Goal: Navigation & Orientation: Find specific page/section

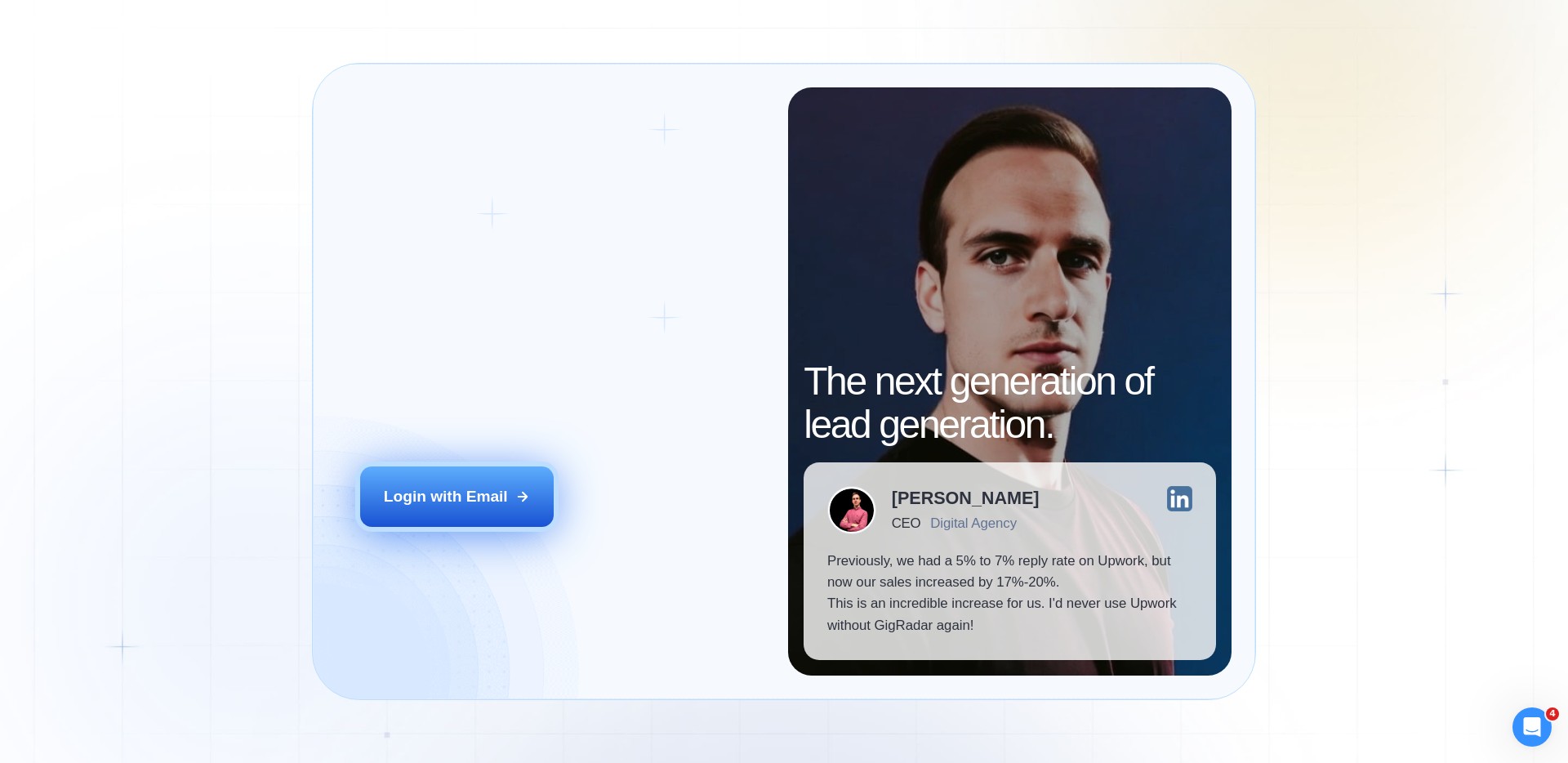
click at [506, 504] on div "Login with Email" at bounding box center [446, 496] width 124 height 21
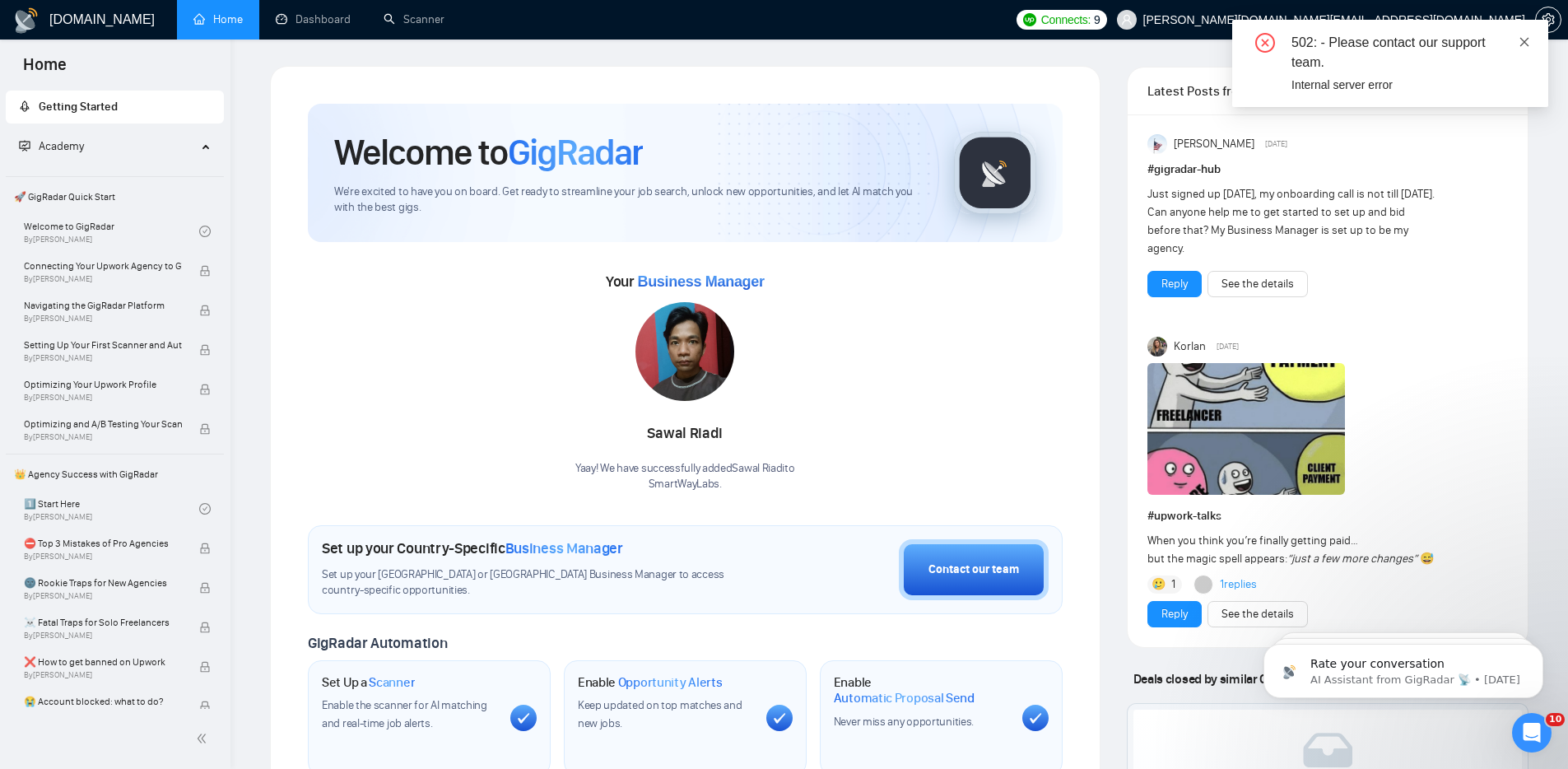
click at [1526, 39] on icon "close" at bounding box center [1525, 42] width 12 height 12
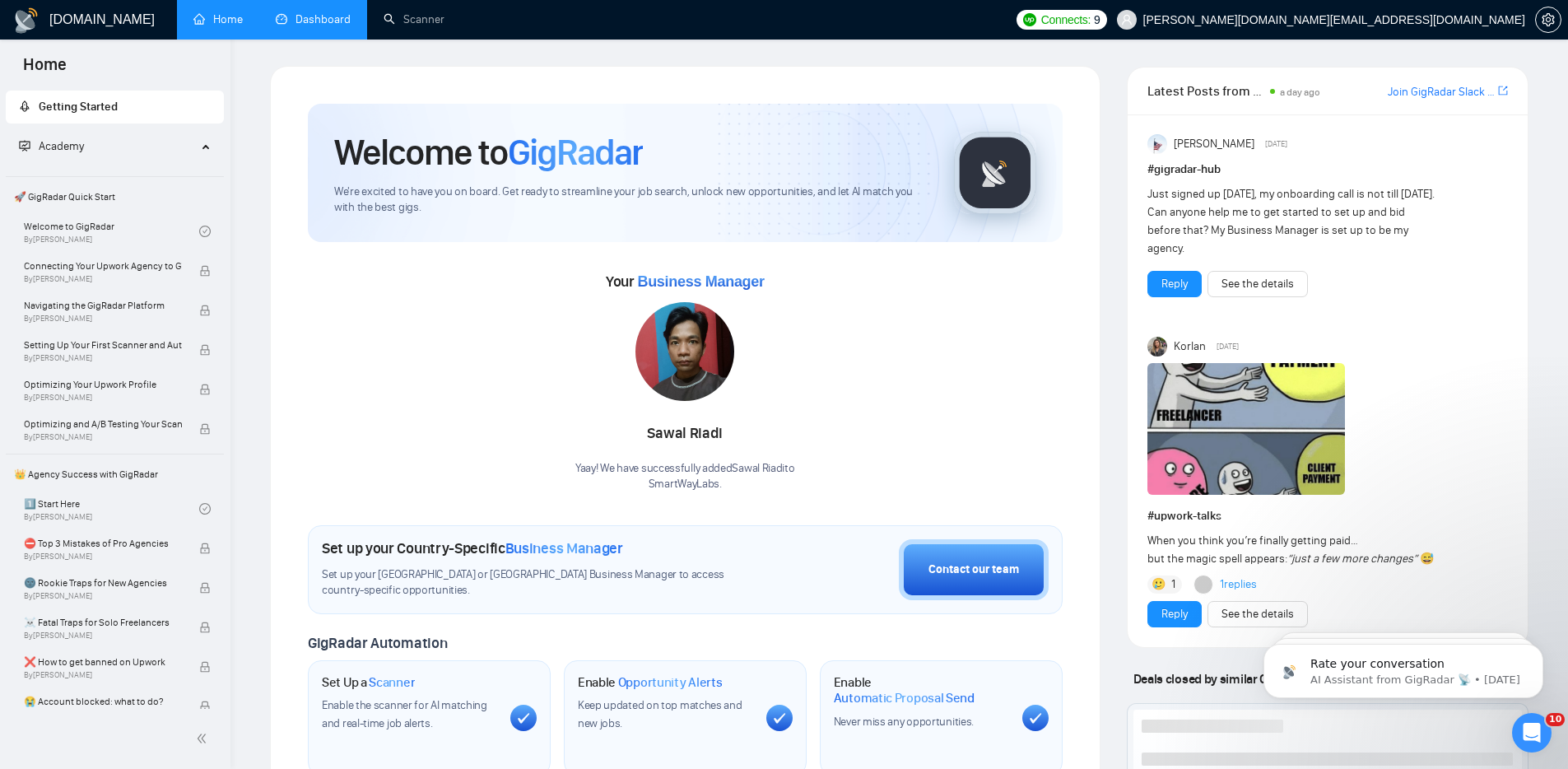
click at [333, 21] on link "Dashboard" at bounding box center [313, 20] width 75 height 14
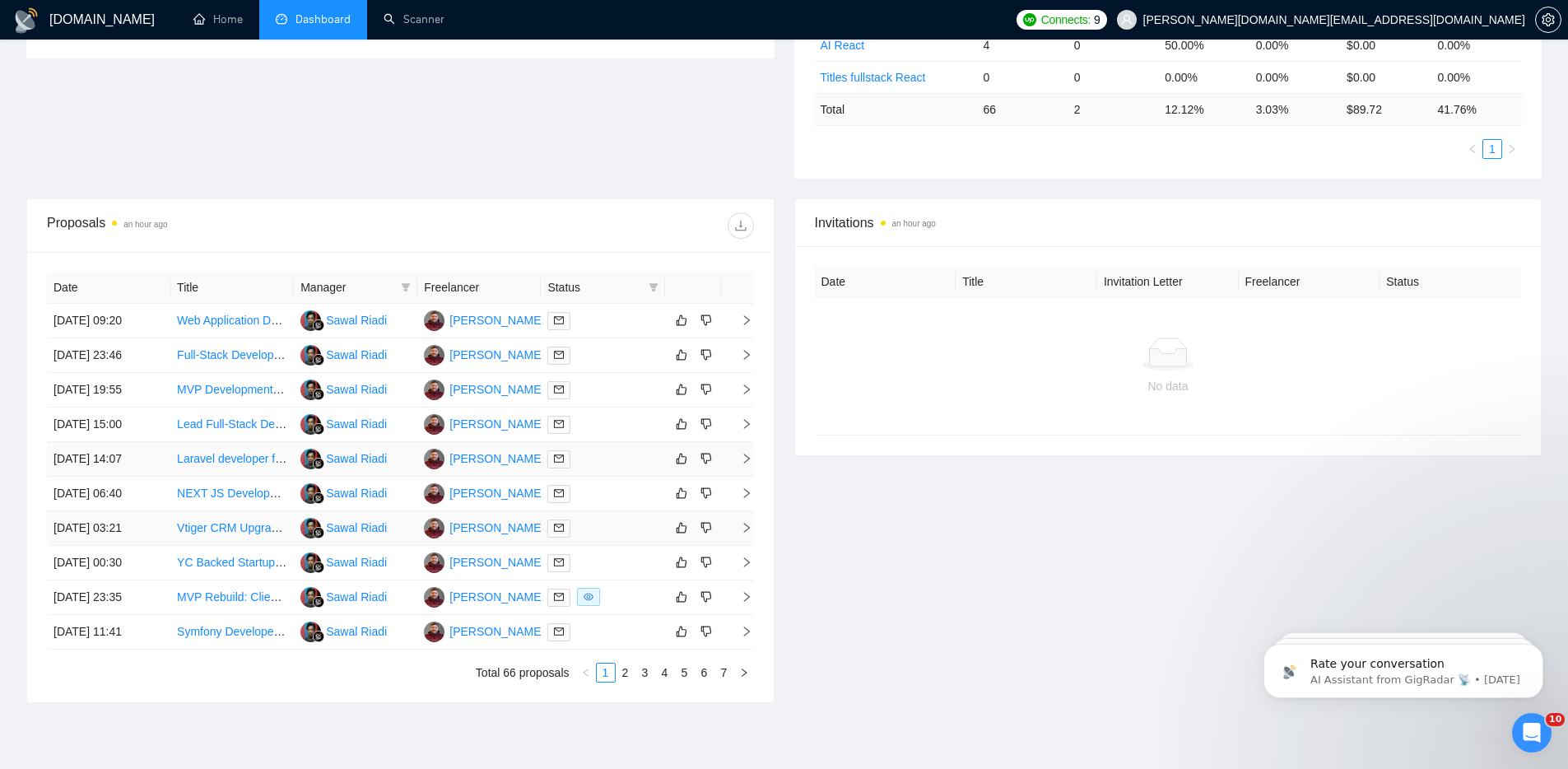
scroll to position [536, 0]
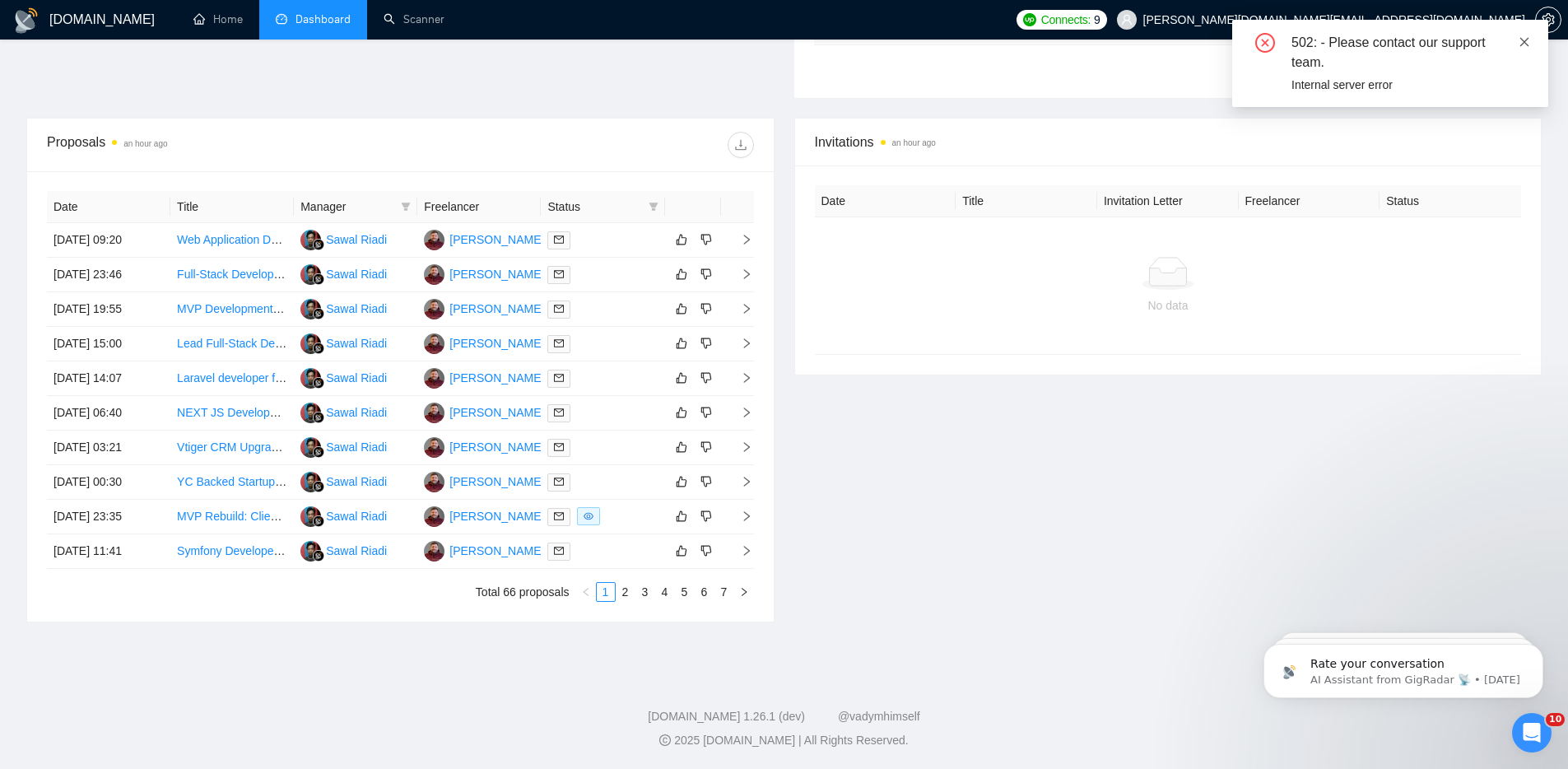
click at [1522, 42] on icon "close" at bounding box center [1525, 42] width 12 height 12
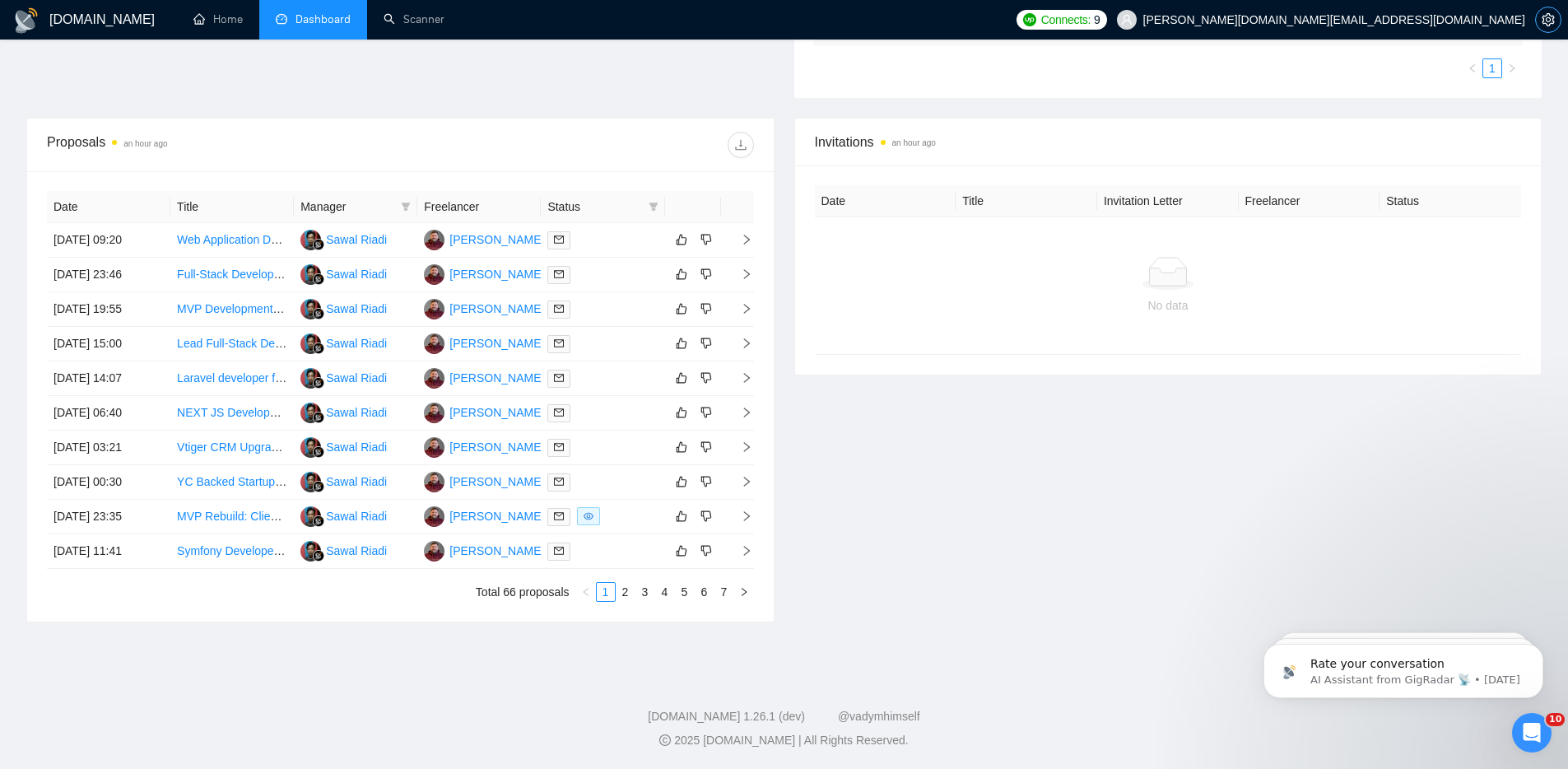
click at [1549, 20] on icon "setting" at bounding box center [1548, 20] width 13 height 14
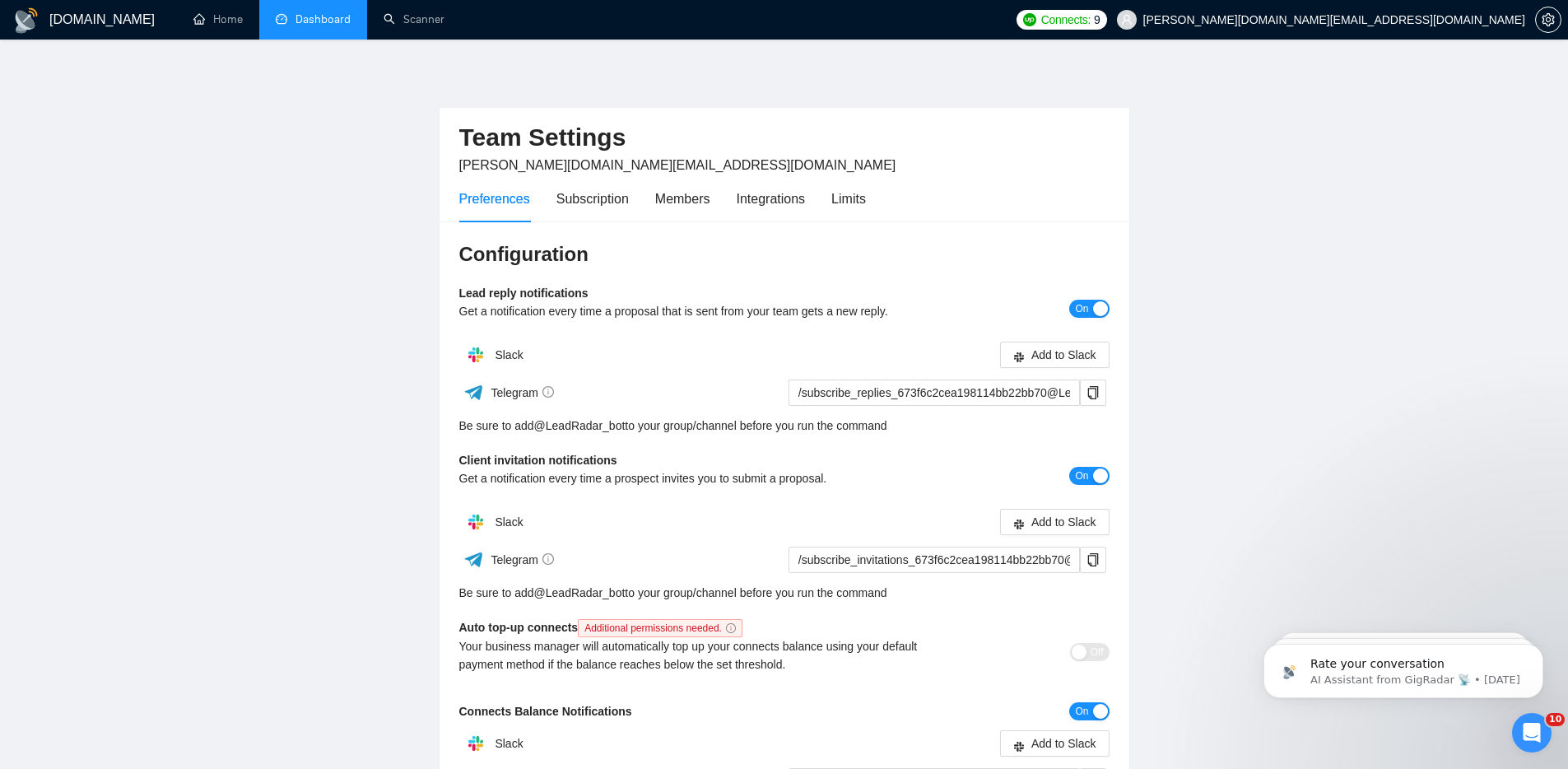
click at [312, 13] on link "Dashboard" at bounding box center [313, 20] width 75 height 14
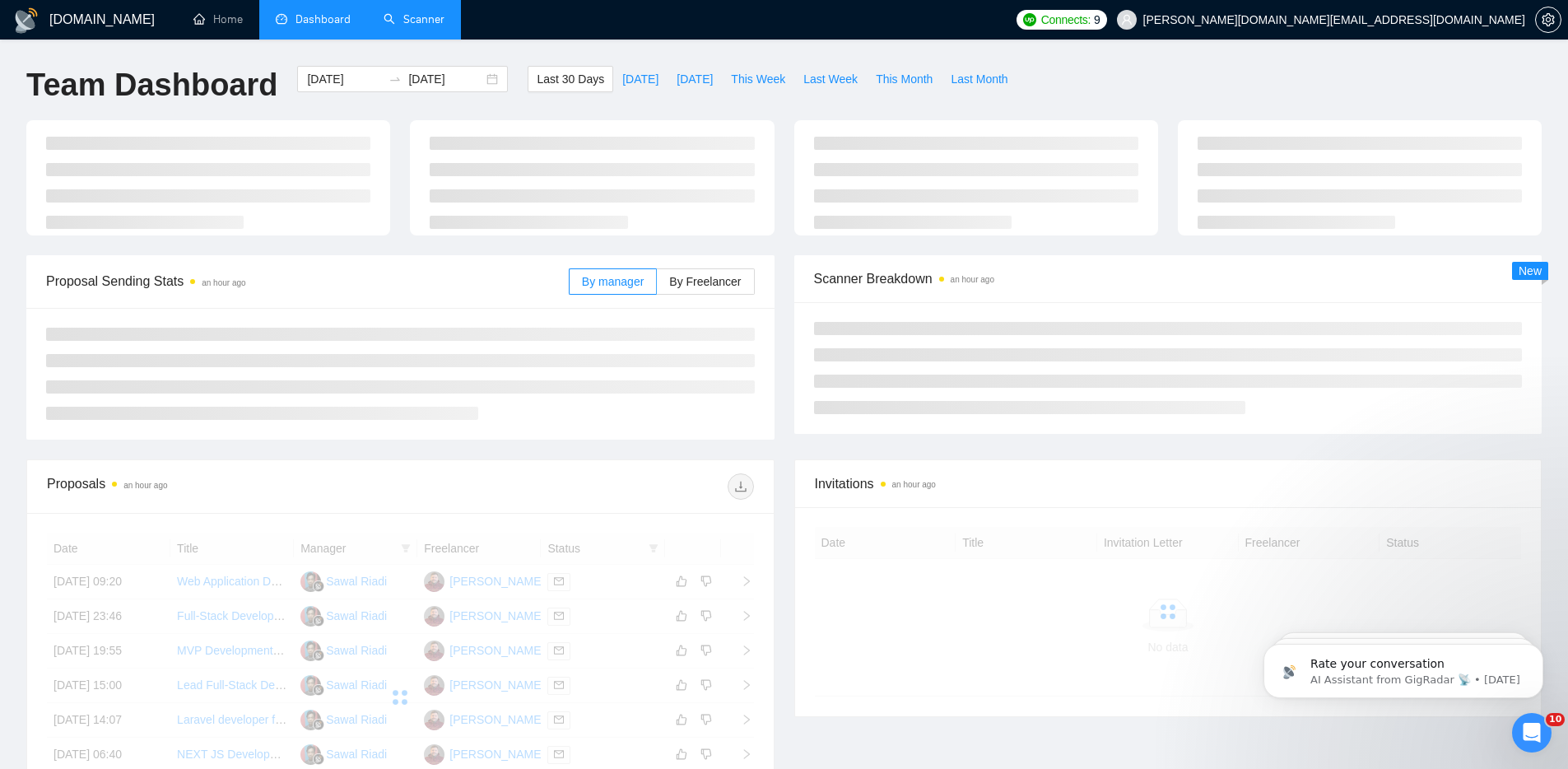
click at [412, 19] on link "Scanner" at bounding box center [414, 20] width 61 height 14
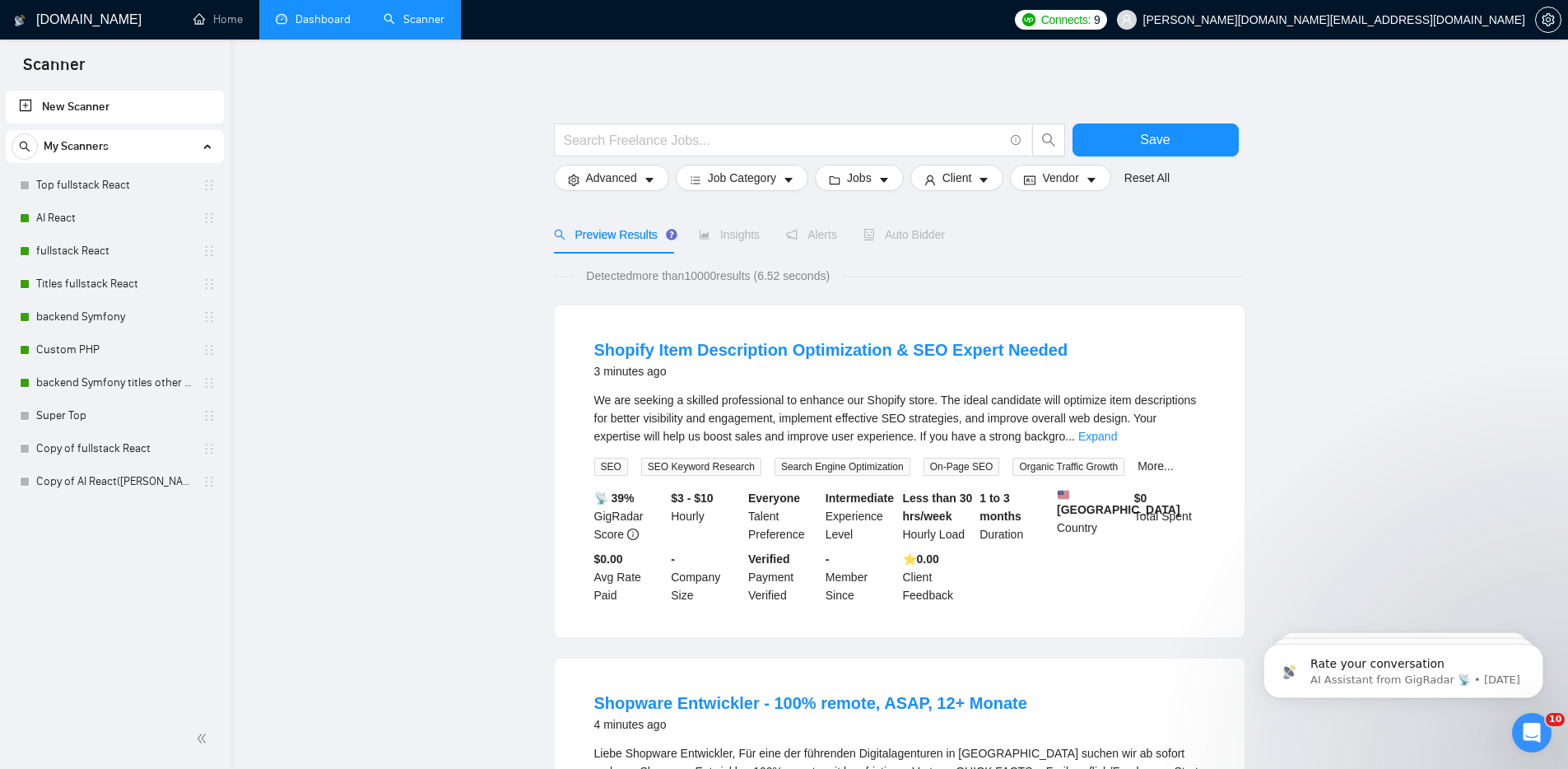
click at [318, 20] on link "Dashboard" at bounding box center [313, 20] width 75 height 14
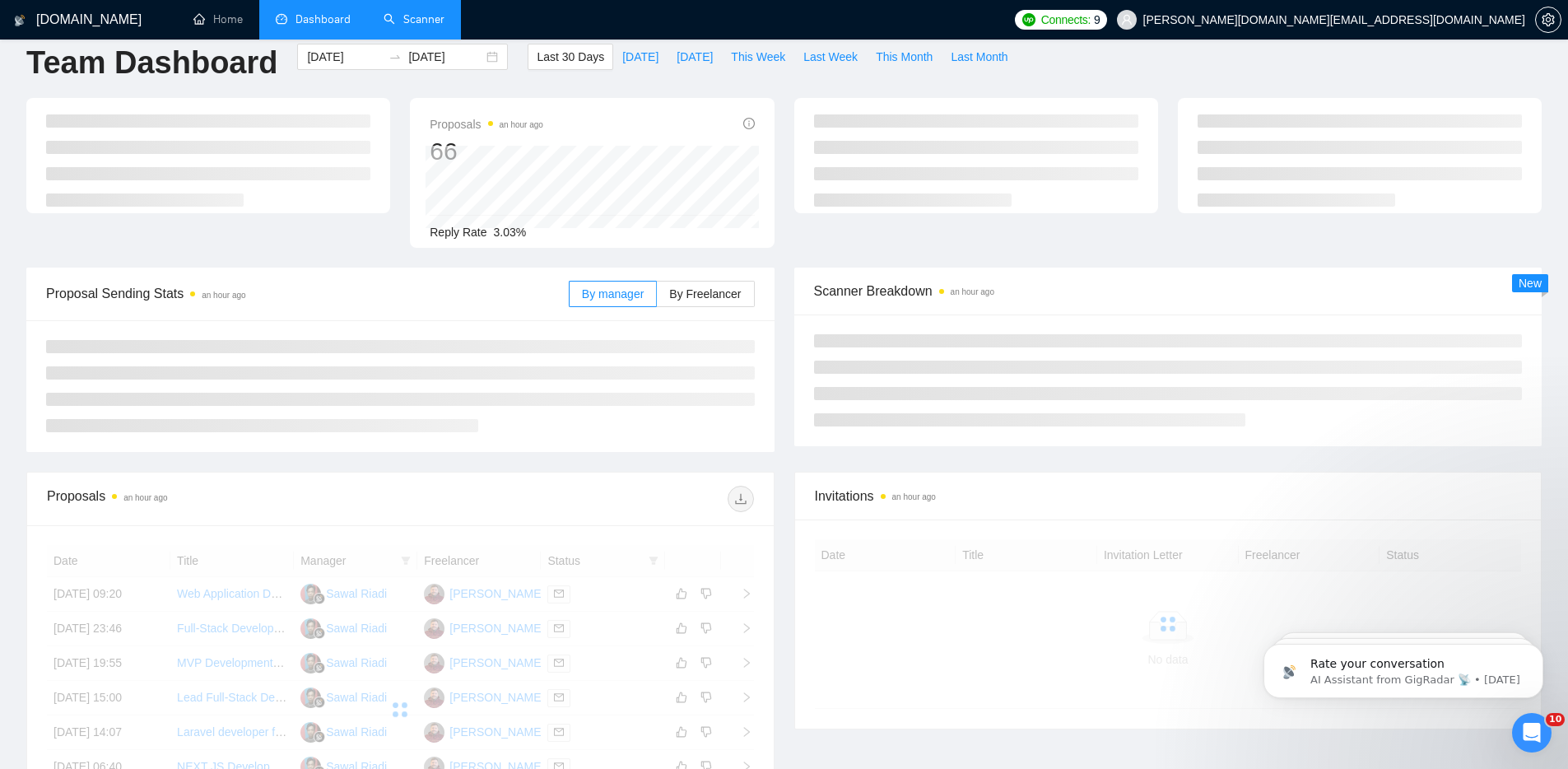
scroll to position [52, 0]
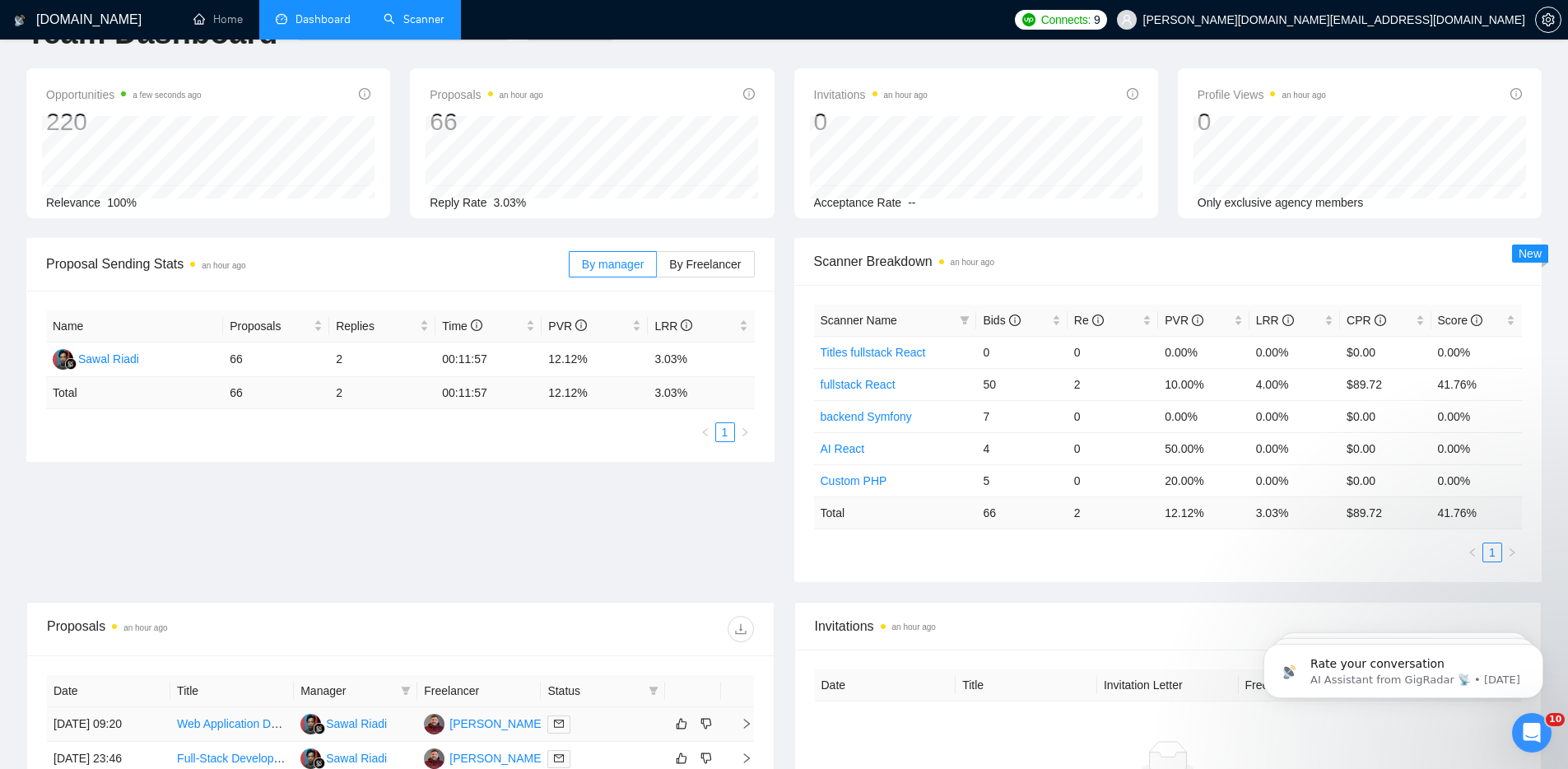
click at [630, 727] on div at bounding box center [603, 724] width 110 height 19
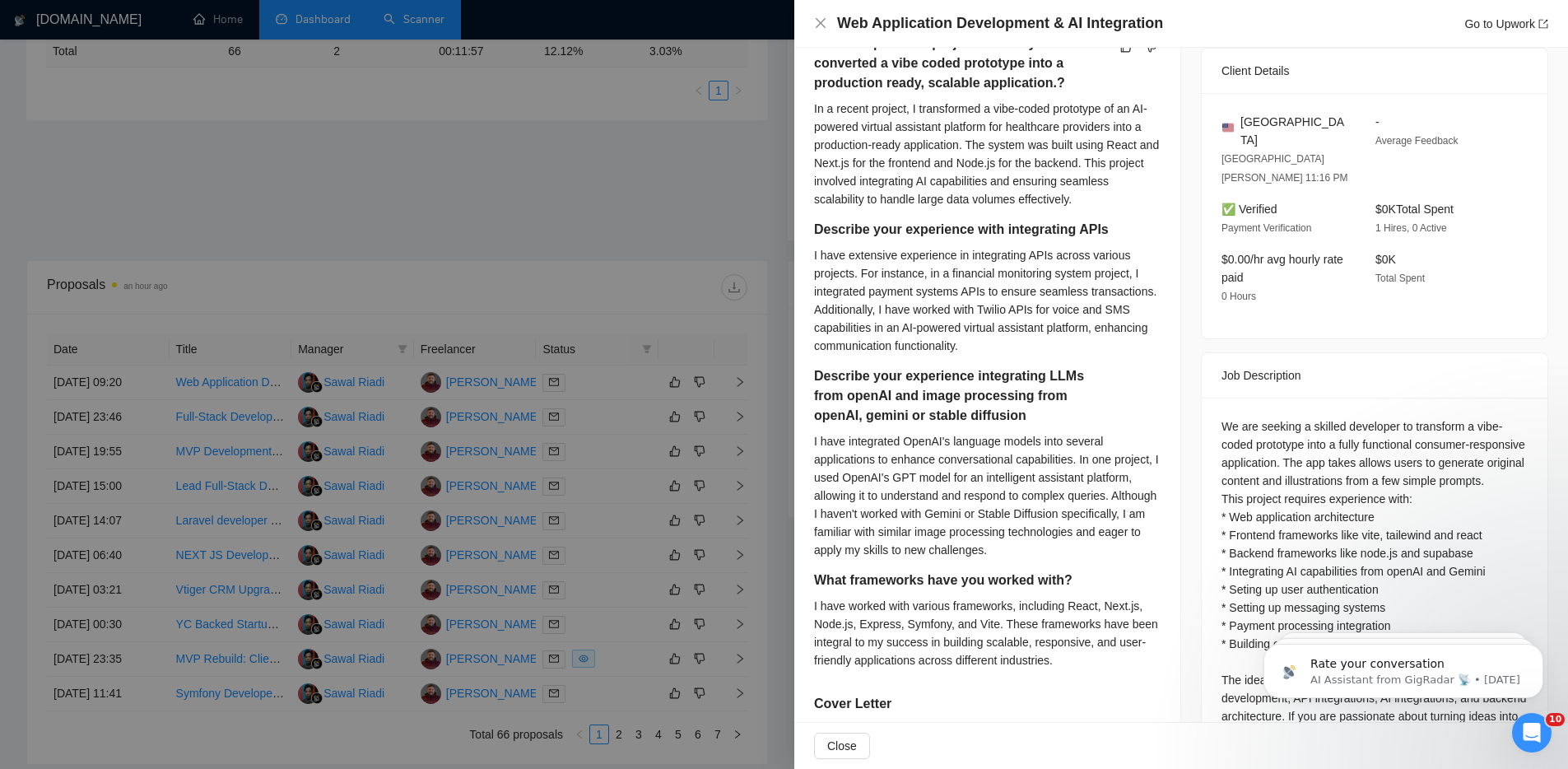
scroll to position [536, 0]
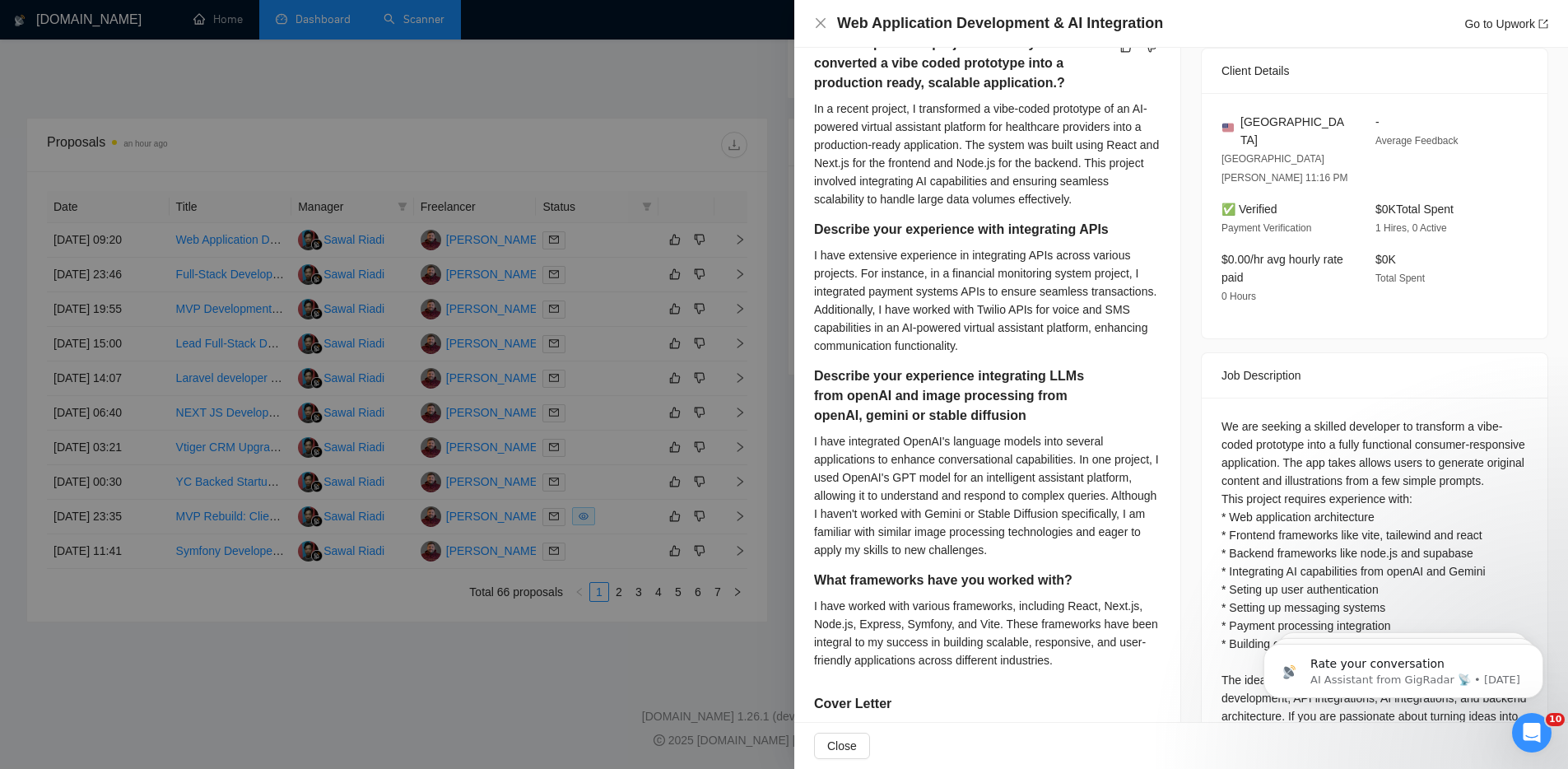
click at [603, 301] on div at bounding box center [784, 384] width 1568 height 769
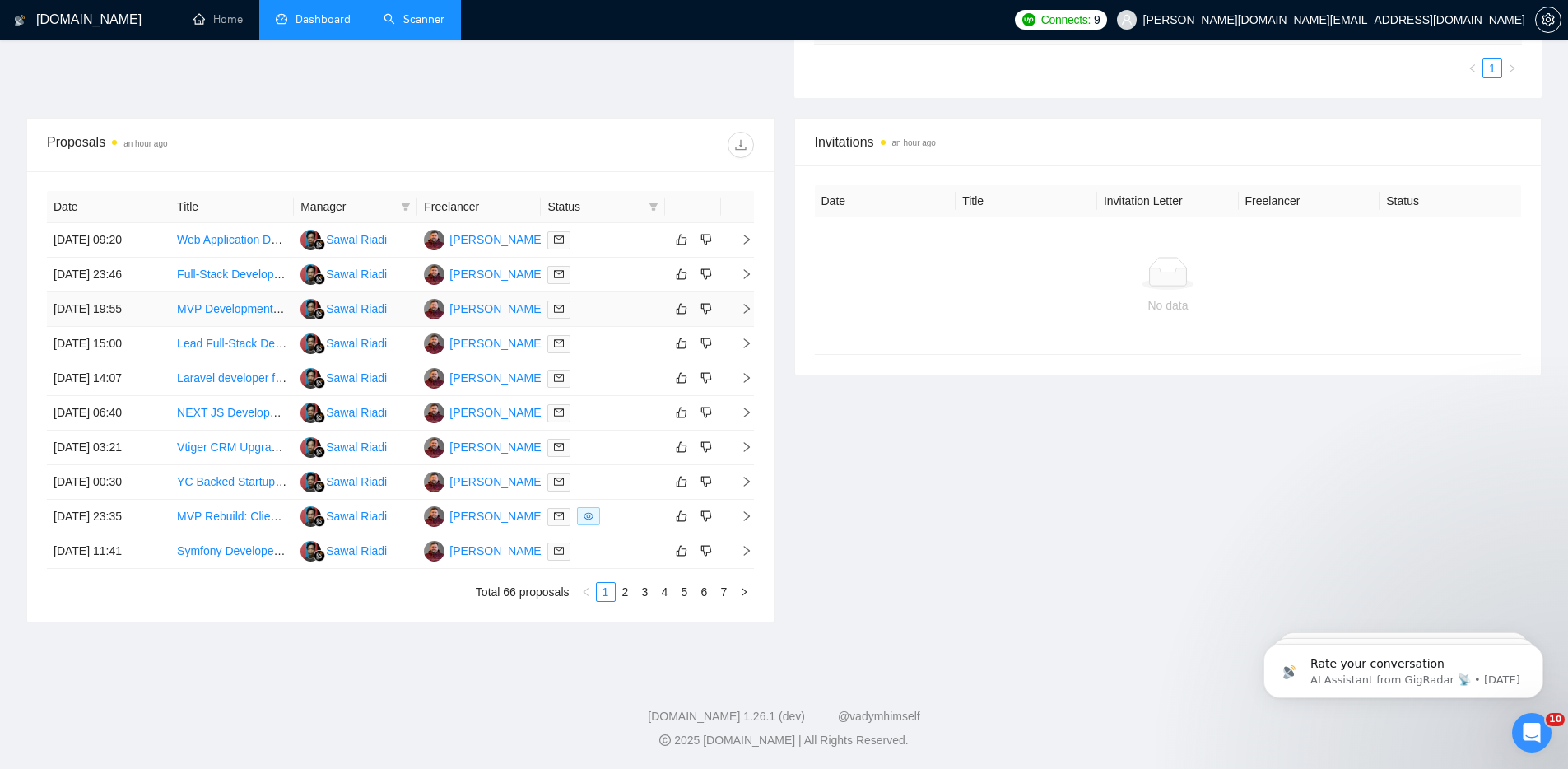
click at [626, 307] on div at bounding box center [603, 309] width 110 height 19
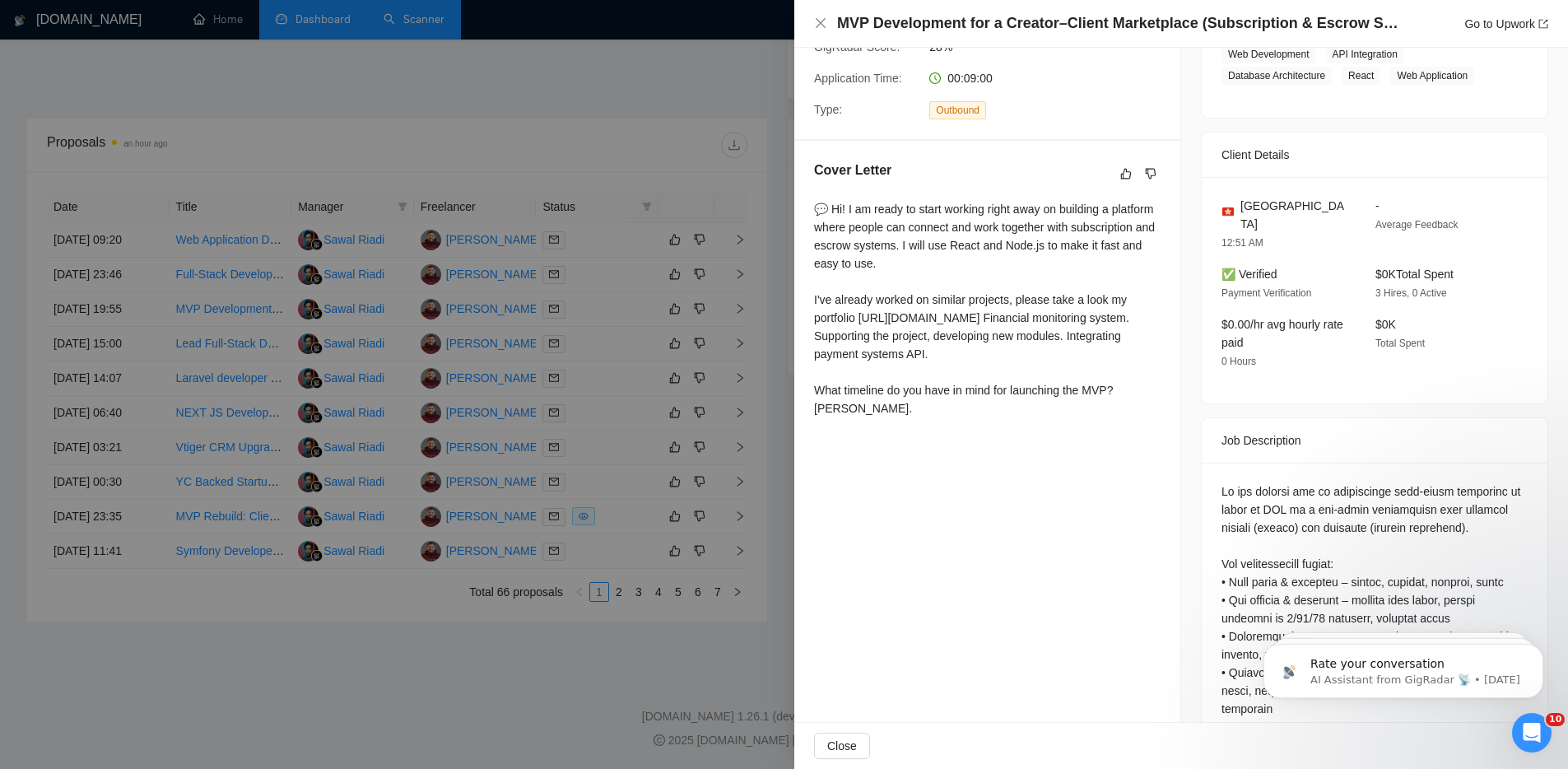
scroll to position [118, 0]
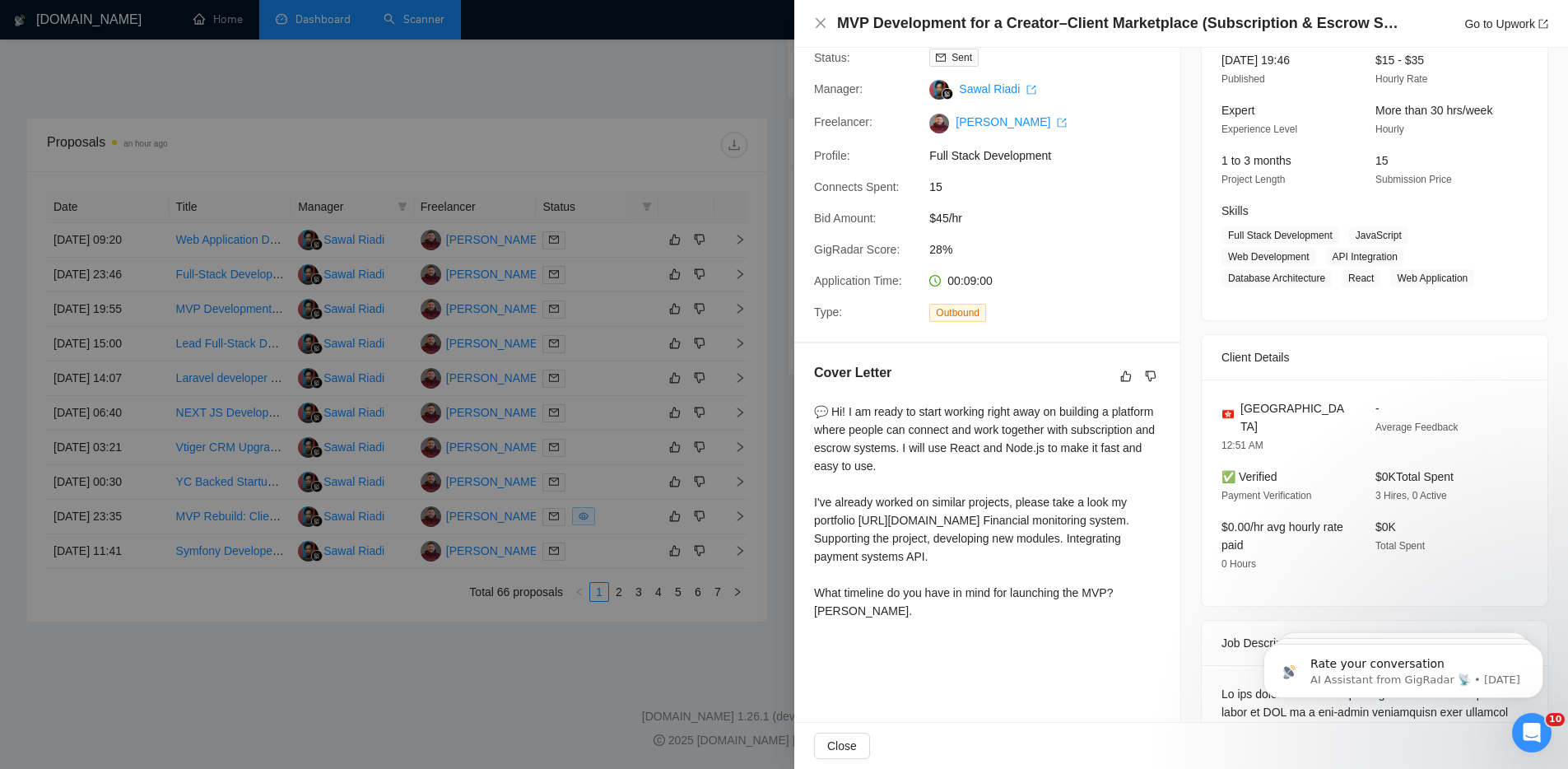
click at [587, 418] on div at bounding box center [784, 384] width 1568 height 769
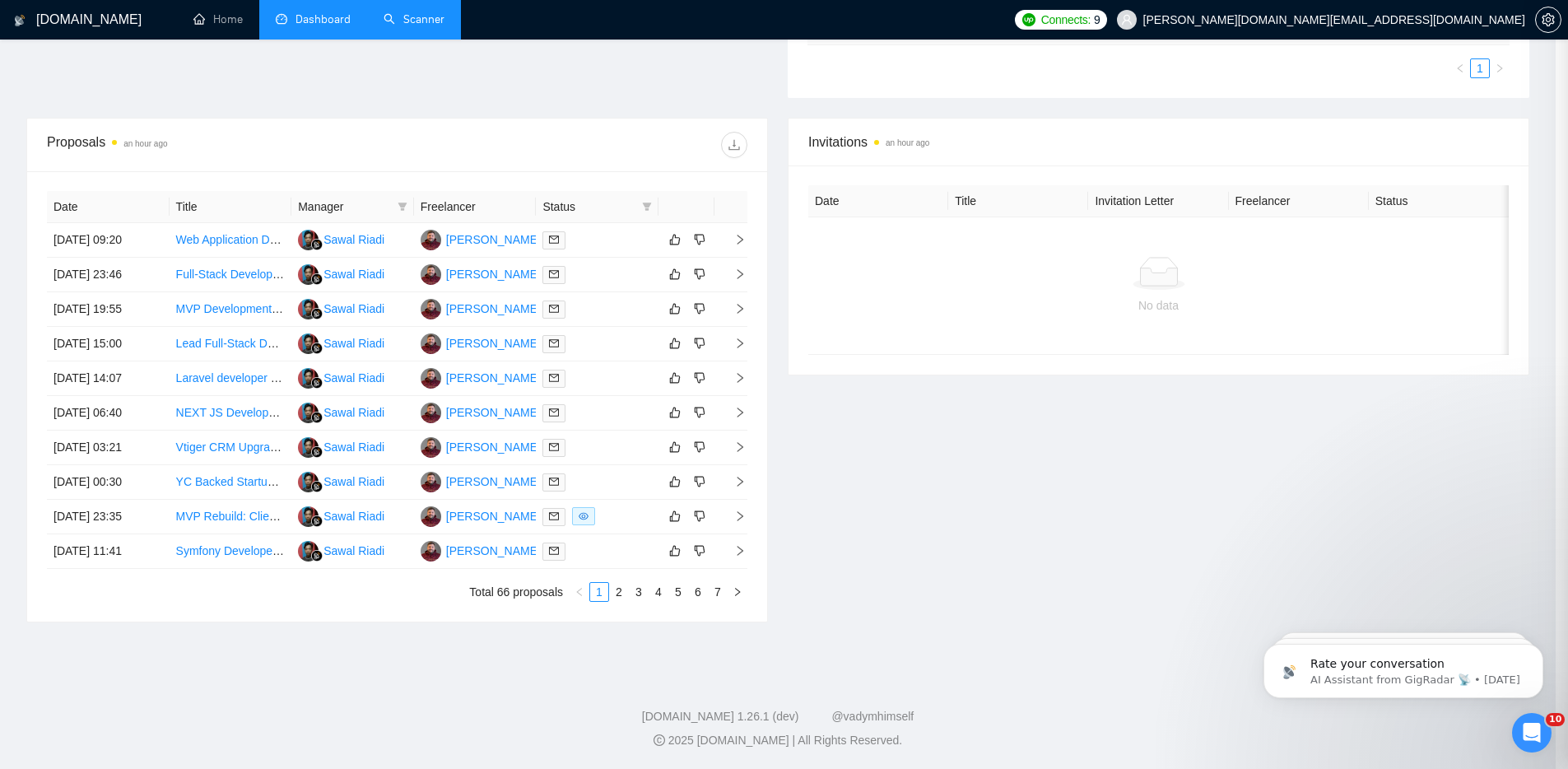
click at [592, 415] on div at bounding box center [597, 413] width 109 height 19
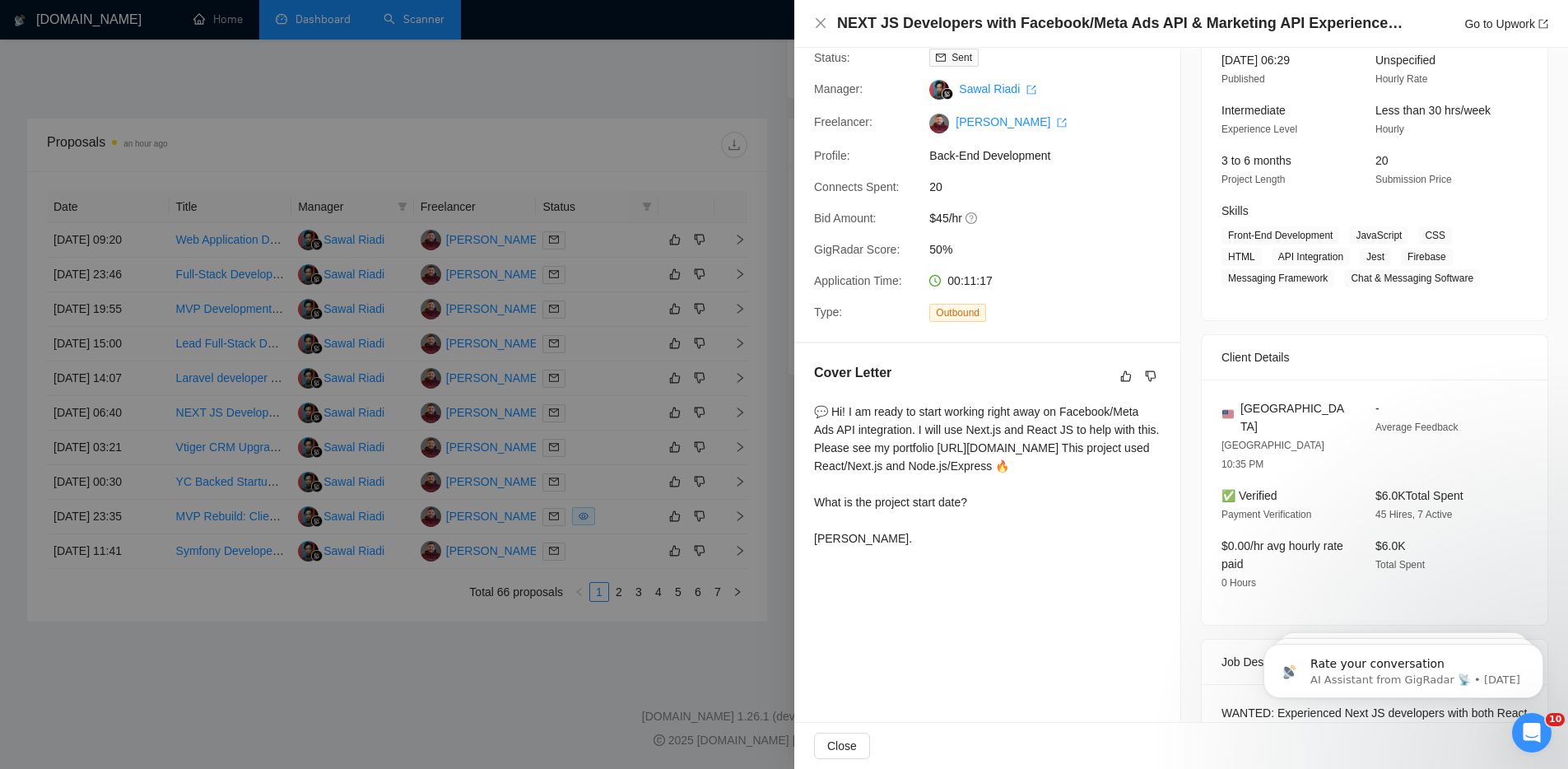
click at [595, 473] on div at bounding box center [784, 384] width 1568 height 769
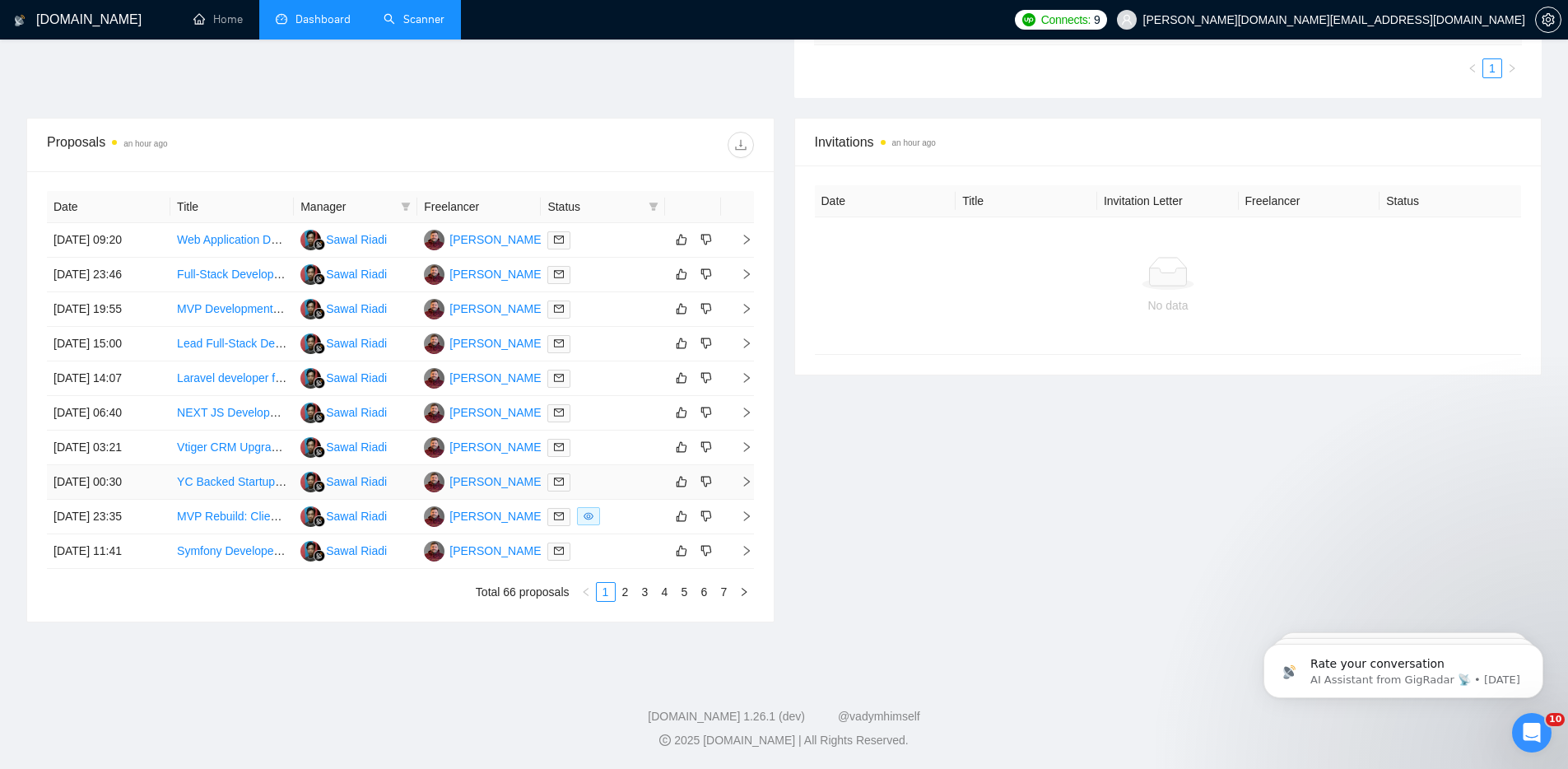
click at [592, 476] on div at bounding box center [603, 482] width 110 height 19
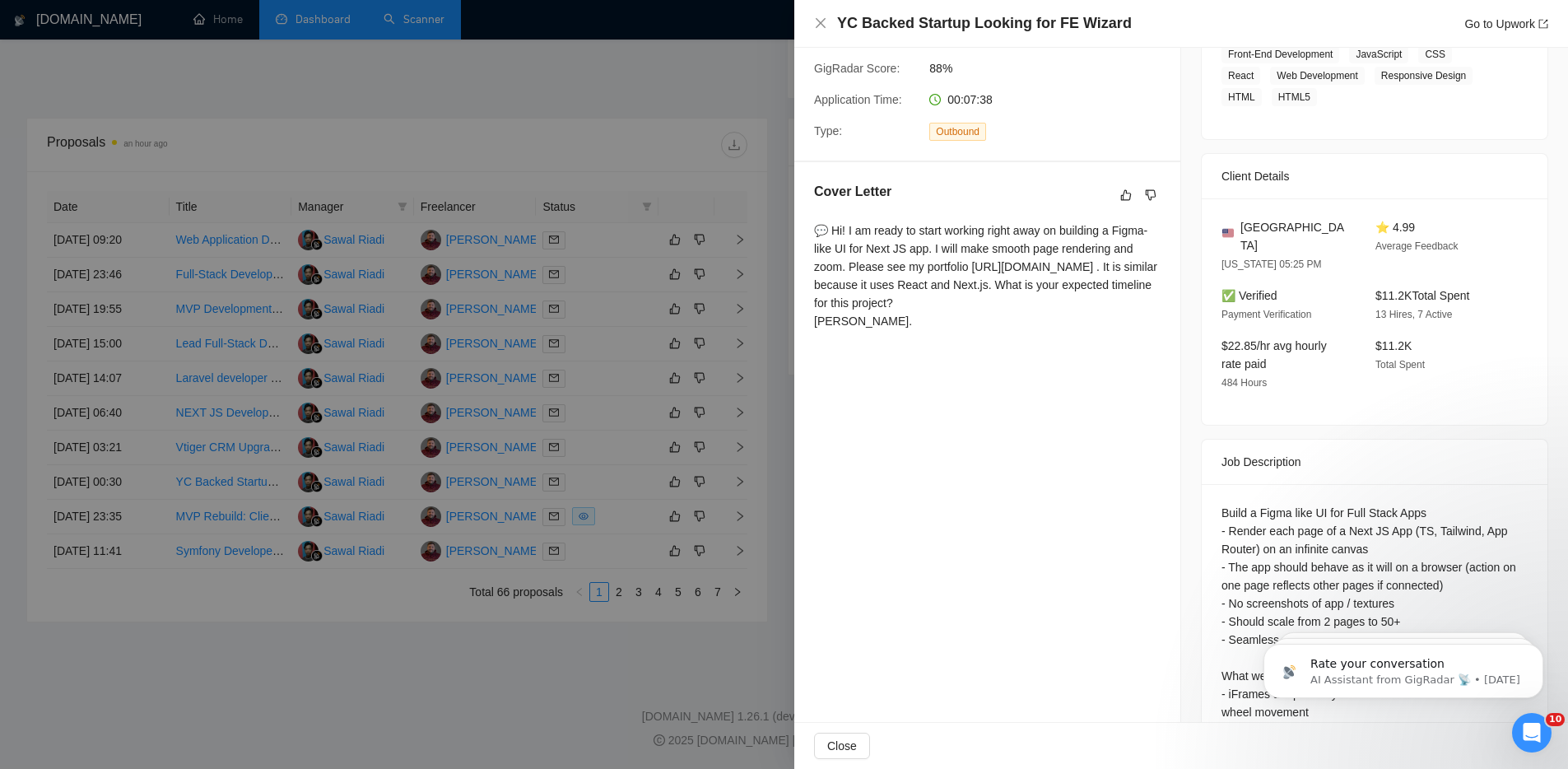
scroll to position [0, 0]
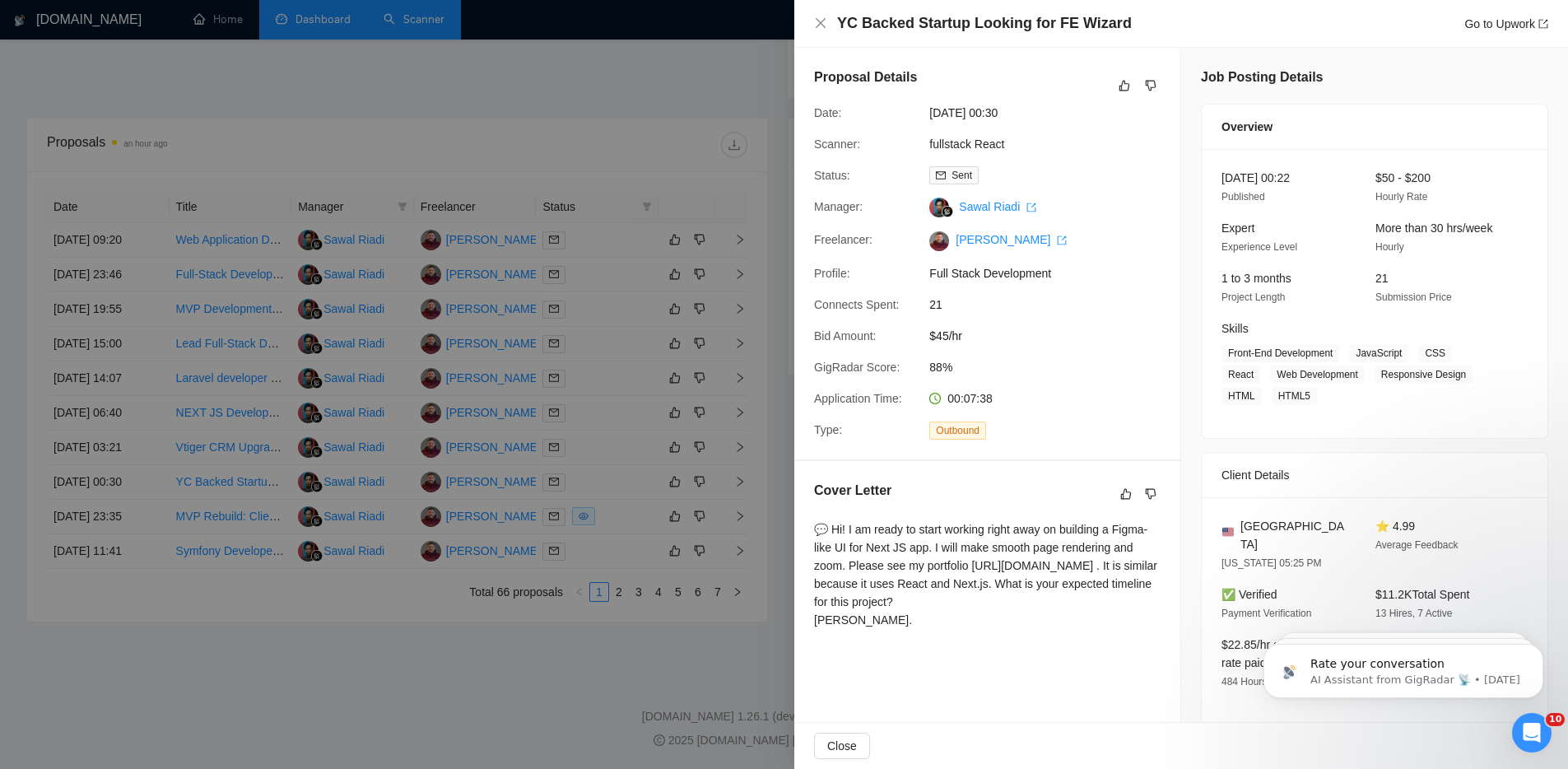
click at [673, 70] on div at bounding box center [784, 384] width 1568 height 769
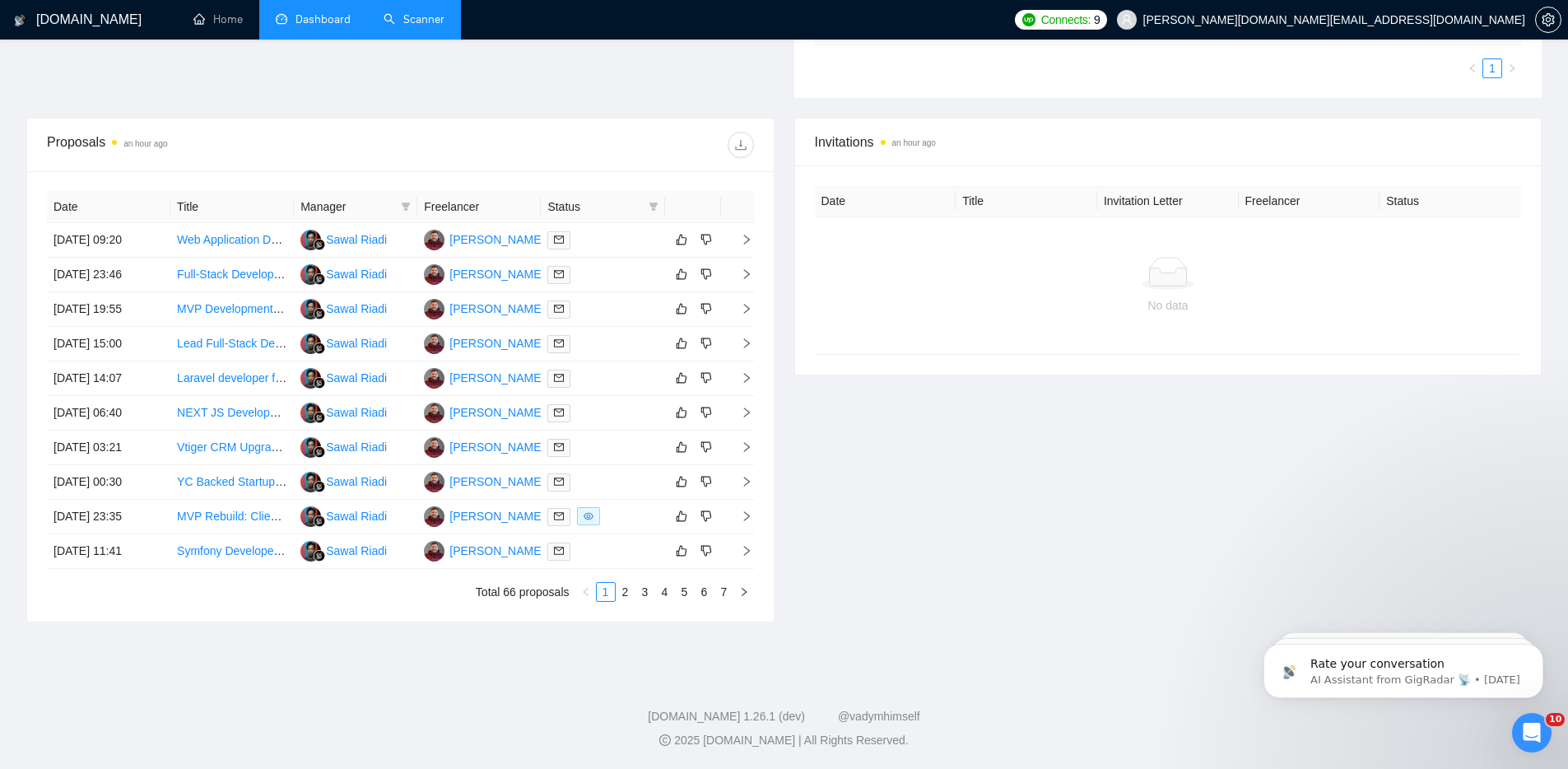
click at [1141, 537] on div "Invitations an hour ago Date Title Invitation Letter Freelancer Status No data" at bounding box center [1169, 370] width 768 height 504
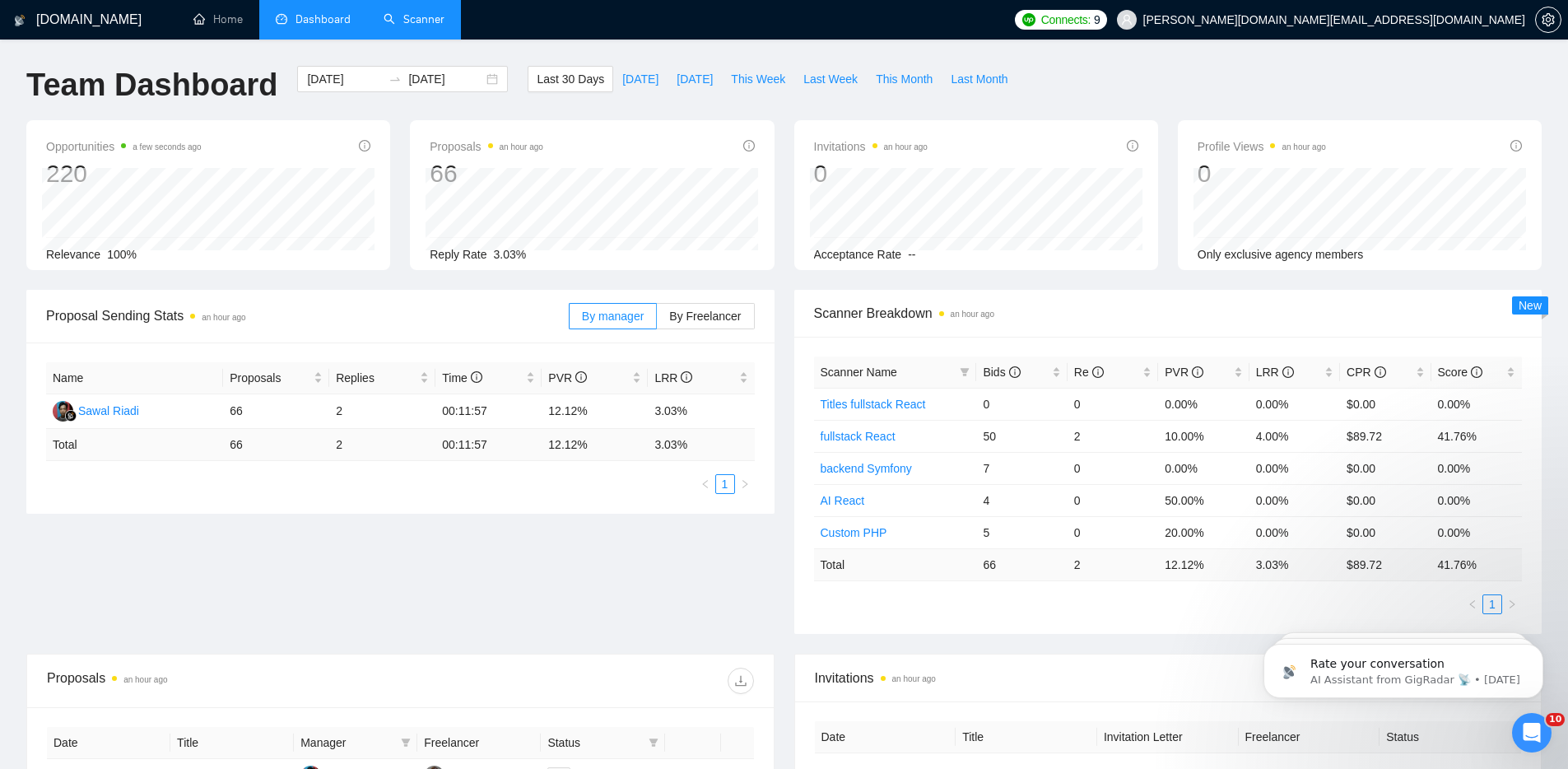
click at [1006, 23] on ul "Home Dashboard Scanner" at bounding box center [588, 20] width 835 height 40
click at [1152, 72] on div "Team Dashboard 2025-08-21 2025-09-20 Last 30 Days Today Yesterday This Week Las…" at bounding box center [783, 93] width 1535 height 54
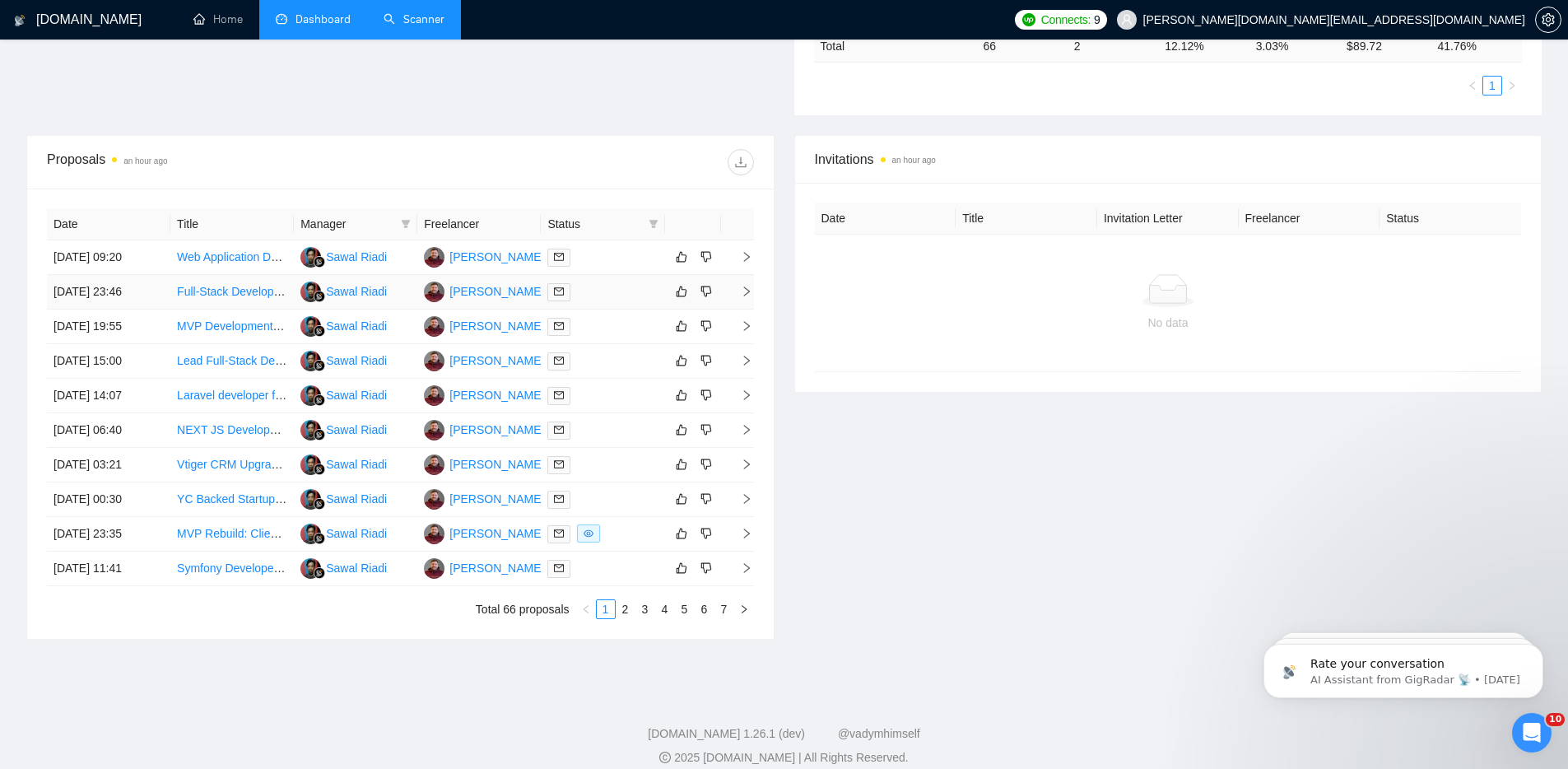
scroll to position [532, 0]
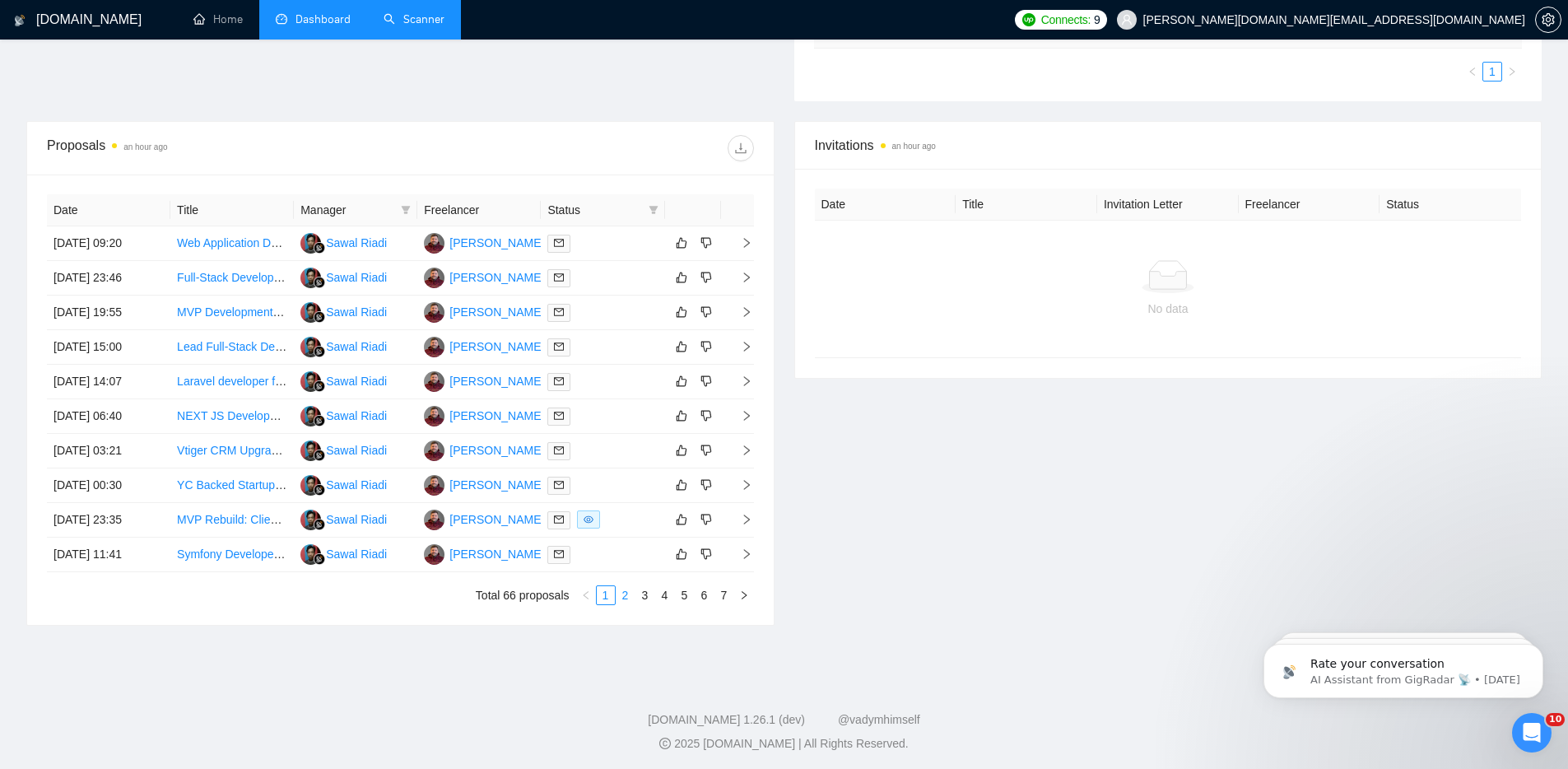
click at [626, 593] on link "2" at bounding box center [625, 595] width 18 height 18
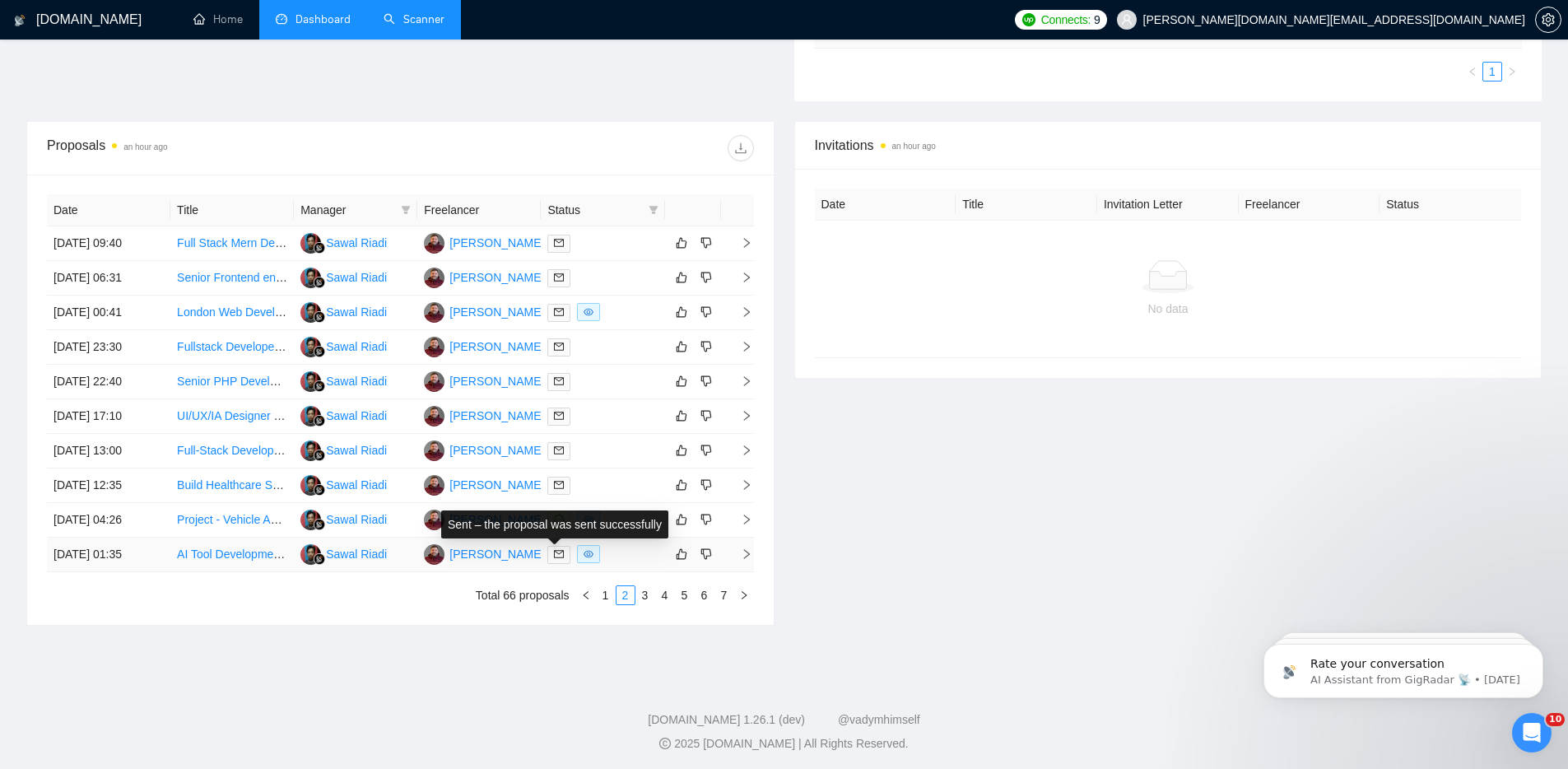
click at [557, 554] on icon "mail" at bounding box center [559, 554] width 10 height 10
